Goal: Information Seeking & Learning: Find specific fact

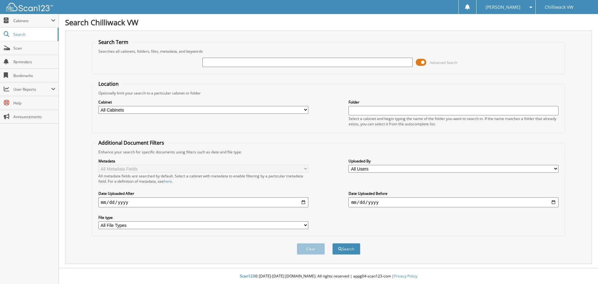
click at [223, 62] on input "text" at bounding box center [307, 62] width 210 height 9
paste input "[US_VEHICLE_IDENTIFICATION_NUMBER]"
type input "[US_VEHICLE_IDENTIFICATION_NUMBER]"
click at [332, 243] on button "Search" at bounding box center [346, 249] width 28 height 12
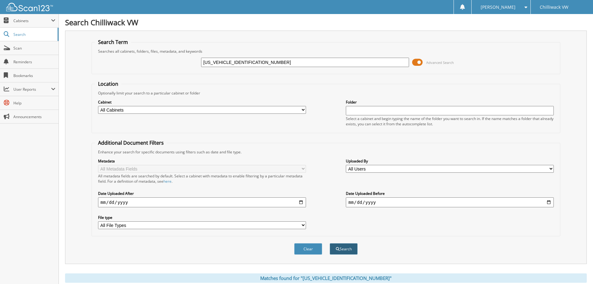
click at [343, 251] on button "Search" at bounding box center [344, 249] width 28 height 12
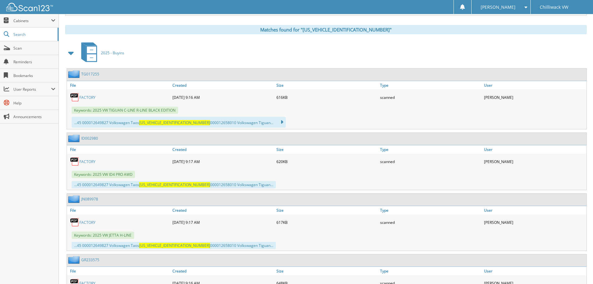
scroll to position [249, 0]
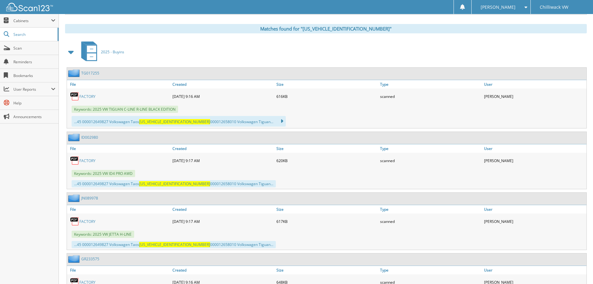
click at [86, 97] on link "FACTORY" at bounding box center [87, 96] width 16 height 5
